Goal: Find specific page/section: Find specific page/section

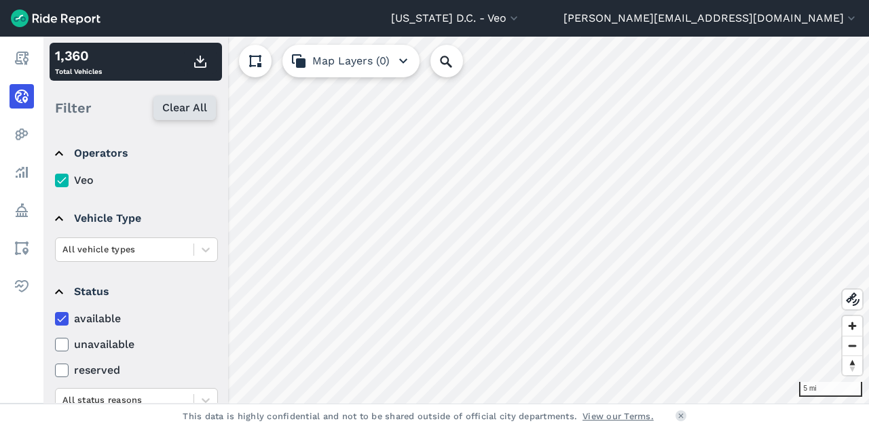
click at [180, 109] on span "Clear All" at bounding box center [184, 108] width 45 height 16
click at [65, 316] on use at bounding box center [61, 319] width 9 height 7
click at [55, 315] on input "available" at bounding box center [55, 315] width 0 height 9
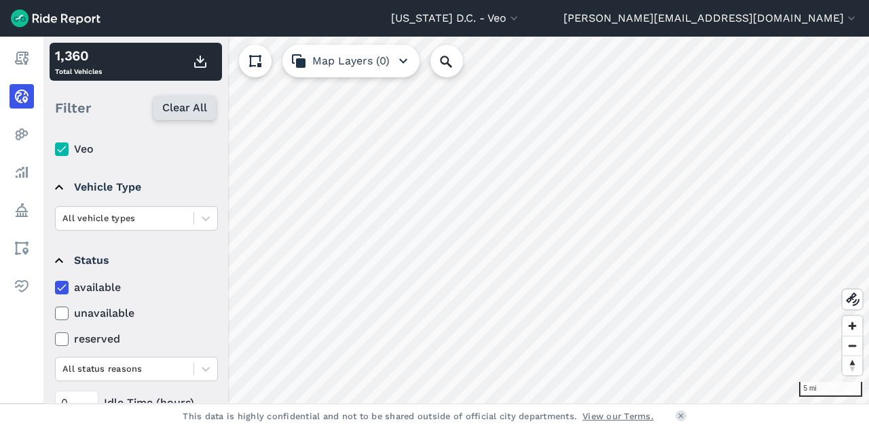
click at [173, 103] on span "Clear All" at bounding box center [184, 108] width 45 height 16
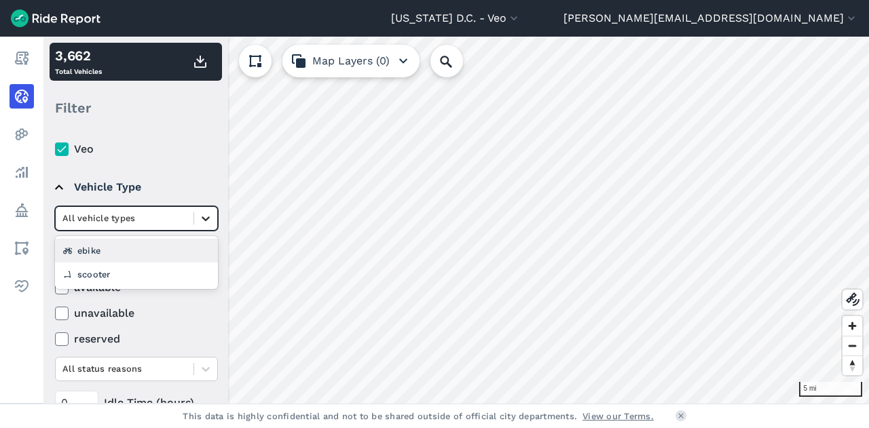
click at [203, 214] on icon at bounding box center [206, 219] width 14 height 14
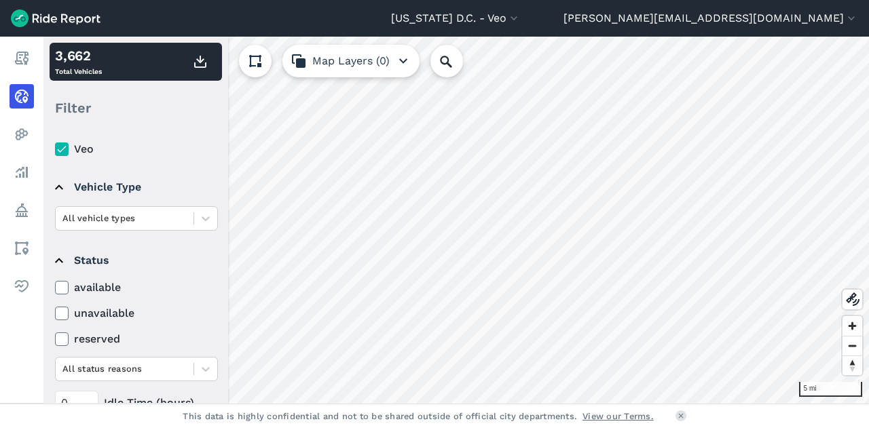
click at [183, 167] on details "Vehicle Type All vehicle types" at bounding box center [136, 199] width 172 height 73
click at [60, 283] on icon at bounding box center [62, 288] width 12 height 14
click at [55, 283] on input "available" at bounding box center [55, 284] width 0 height 9
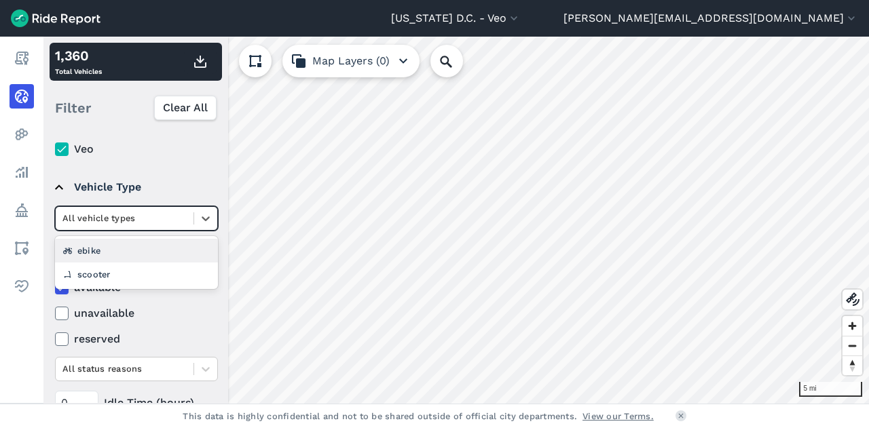
click at [155, 208] on div "All vehicle types" at bounding box center [125, 218] width 138 height 21
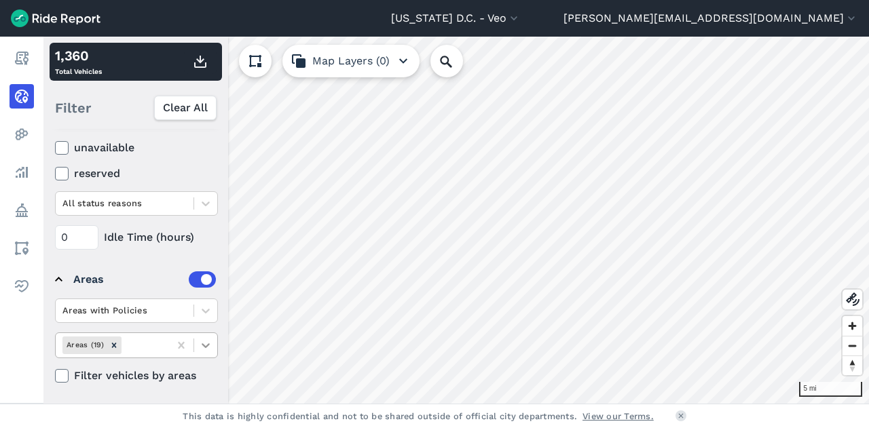
click at [205, 335] on div at bounding box center [205, 345] width 23 height 23
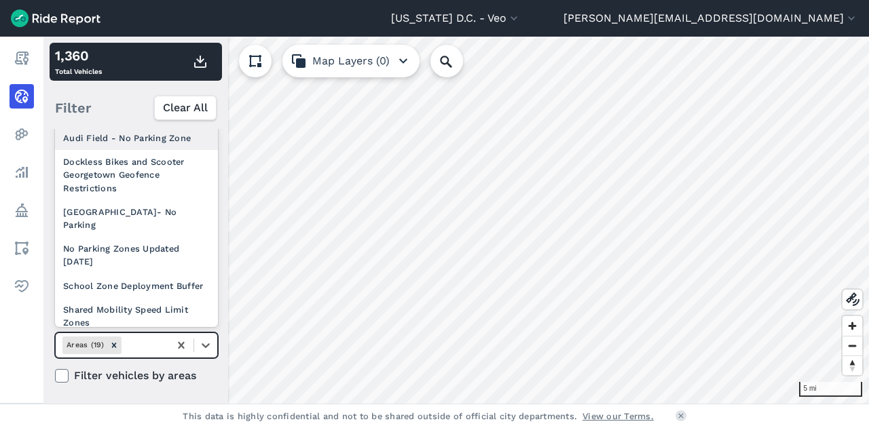
click at [169, 364] on div "Areas with Policies option Audi Field - No Parking Zone focused, 1 of 19. 19 re…" at bounding box center [136, 342] width 163 height 86
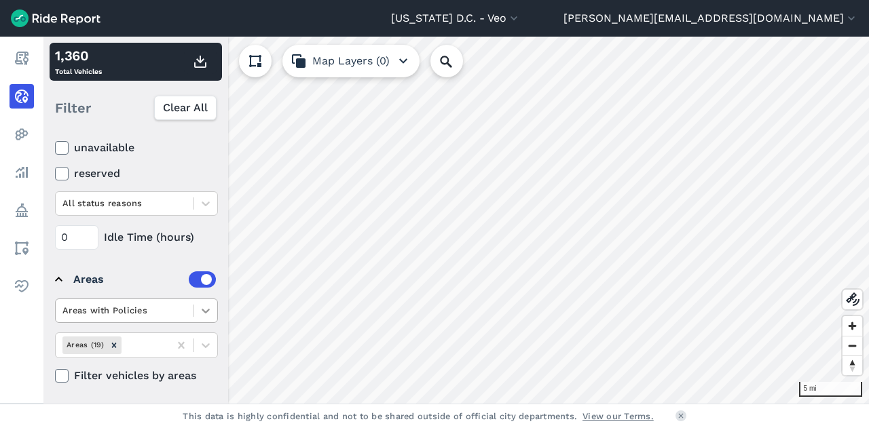
click at [200, 316] on div at bounding box center [205, 310] width 23 height 23
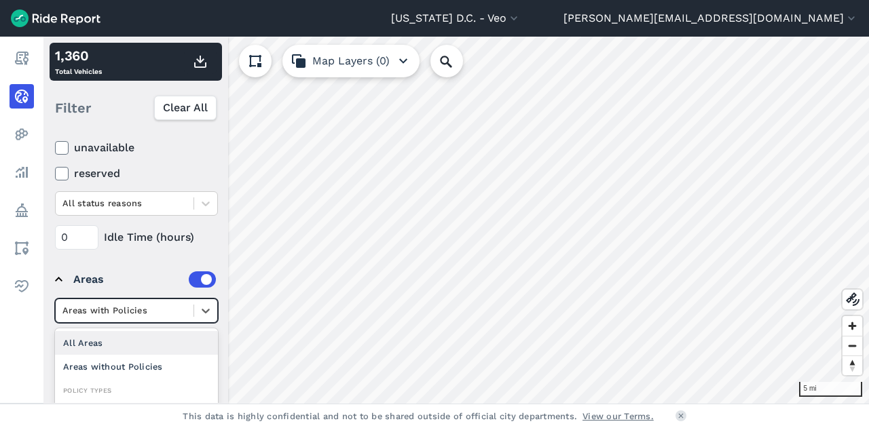
click at [149, 341] on div "All Areas" at bounding box center [136, 343] width 163 height 24
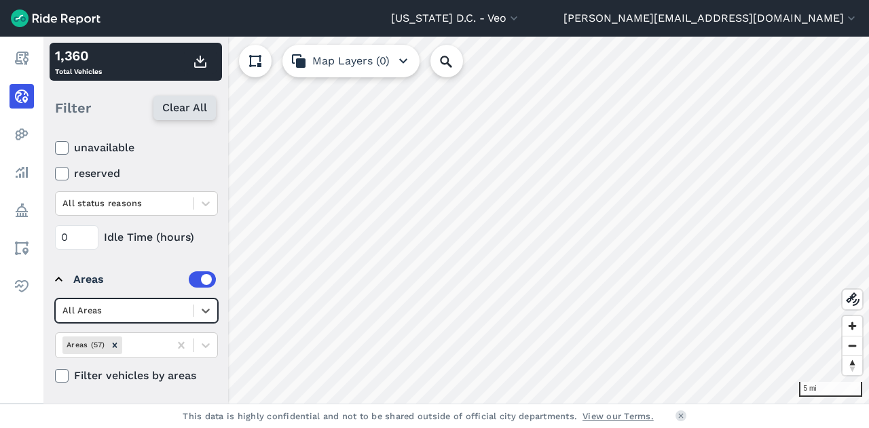
click at [184, 102] on span "Clear All" at bounding box center [184, 108] width 45 height 16
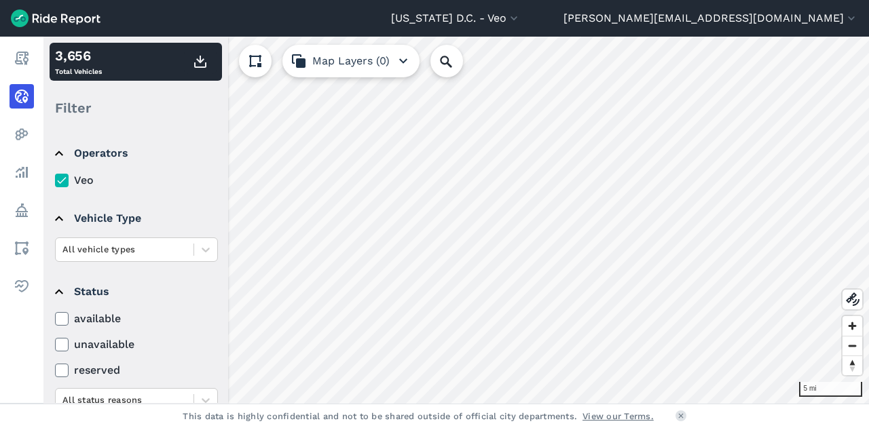
click at [64, 318] on icon at bounding box center [62, 319] width 12 height 14
click at [55, 318] on input "available" at bounding box center [55, 315] width 0 height 9
click at [64, 318] on icon at bounding box center [62, 319] width 12 height 14
click at [55, 318] on input "available" at bounding box center [55, 315] width 0 height 9
